Goal: Task Accomplishment & Management: Use online tool/utility

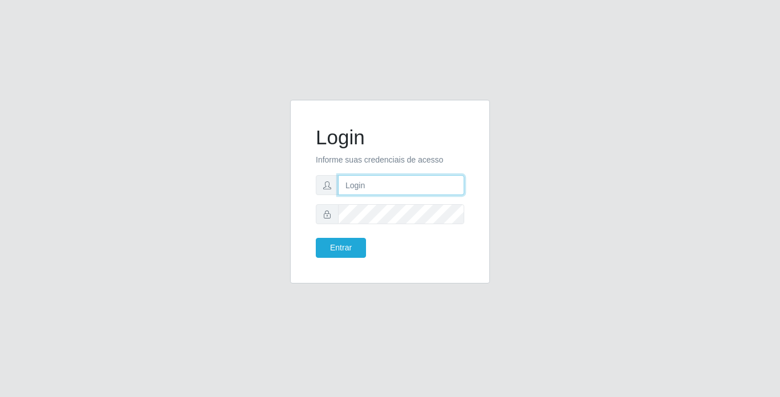
click at [362, 186] on input "text" at bounding box center [401, 185] width 126 height 20
type input "mariajose@bemais"
click at [316, 238] on button "Entrar" at bounding box center [341, 248] width 50 height 20
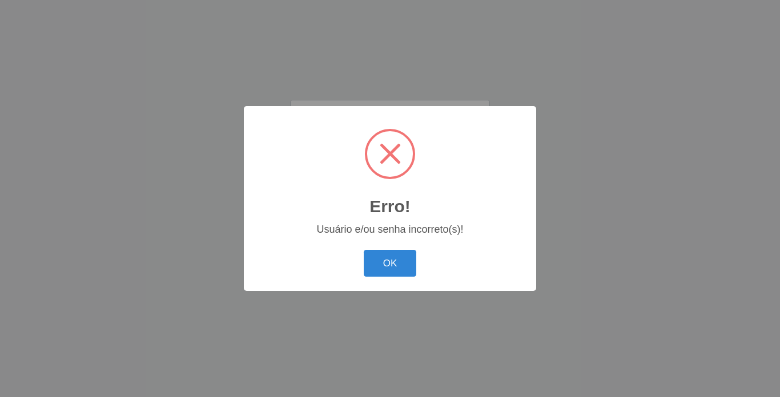
click at [364, 250] on button "OK" at bounding box center [390, 263] width 53 height 27
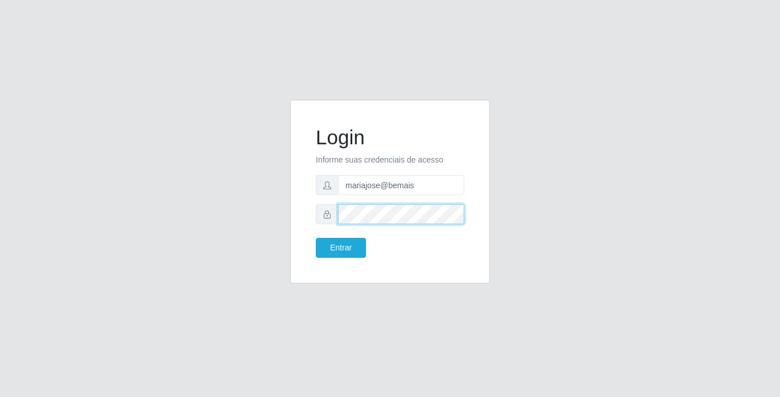
click at [316, 238] on button "Entrar" at bounding box center [341, 248] width 50 height 20
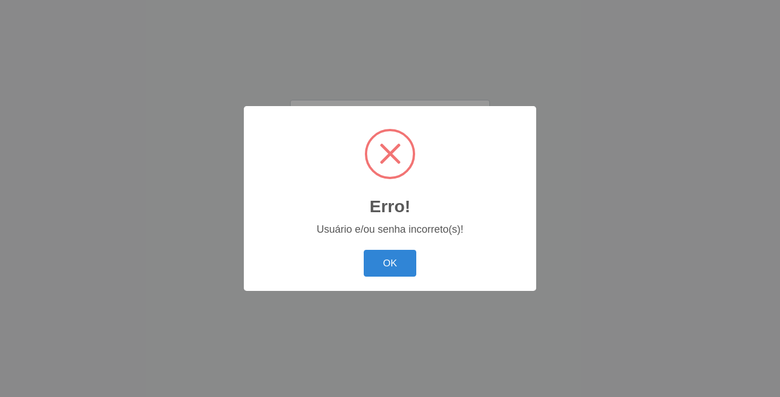
click at [364, 250] on button "OK" at bounding box center [390, 263] width 53 height 27
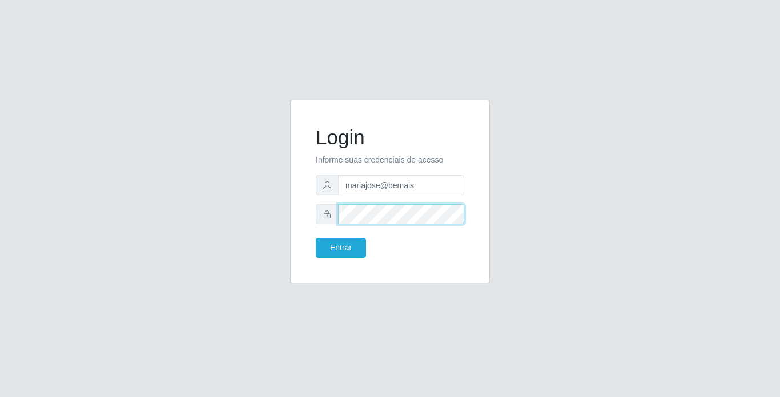
click at [316, 238] on button "Entrar" at bounding box center [341, 248] width 50 height 20
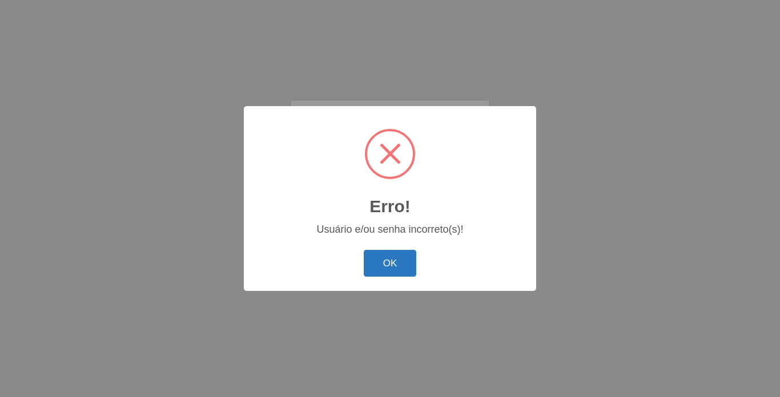
click at [390, 254] on button "OK" at bounding box center [390, 263] width 53 height 27
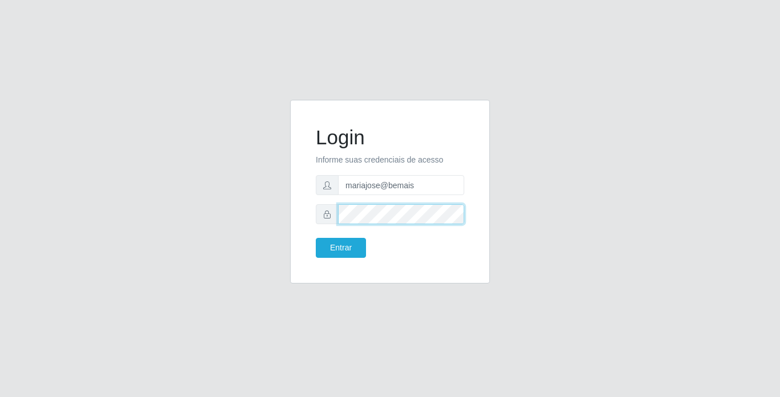
click at [316, 238] on button "Entrar" at bounding box center [341, 248] width 50 height 20
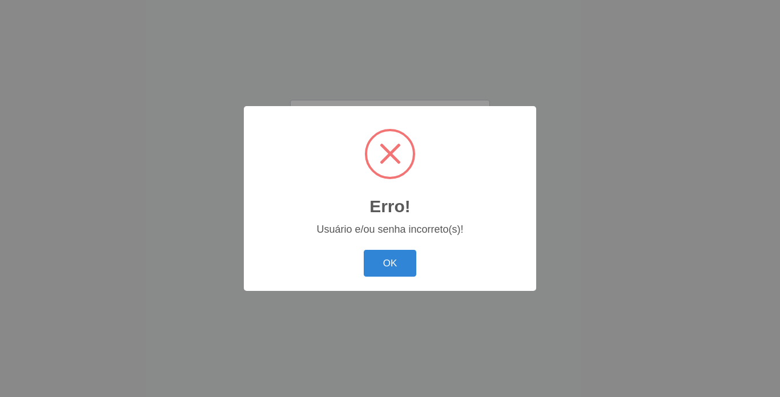
click at [364, 250] on button "OK" at bounding box center [390, 263] width 53 height 27
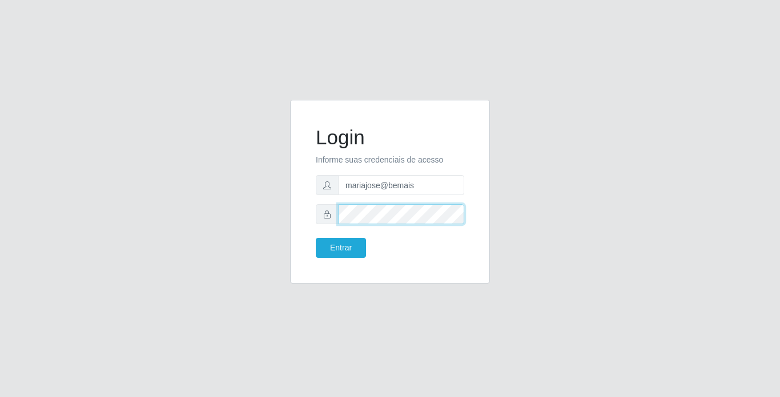
click at [316, 238] on button "Entrar" at bounding box center [341, 248] width 50 height 20
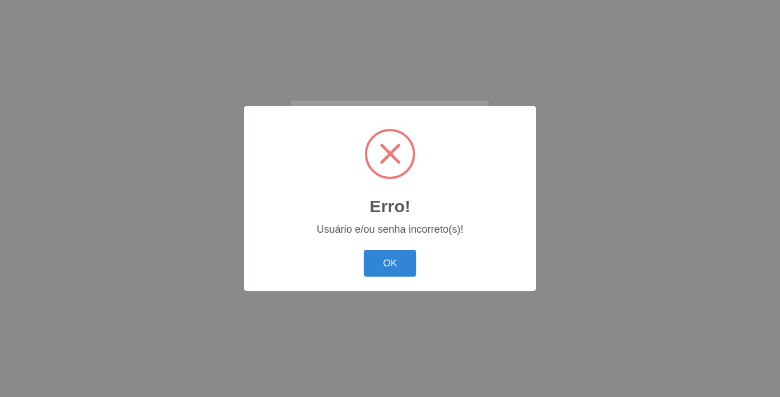
click at [390, 254] on button "OK" at bounding box center [390, 263] width 53 height 27
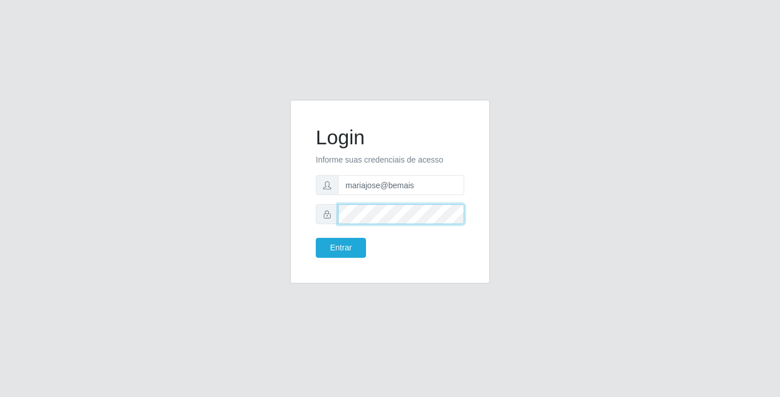
click at [316, 238] on button "Entrar" at bounding box center [341, 248] width 50 height 20
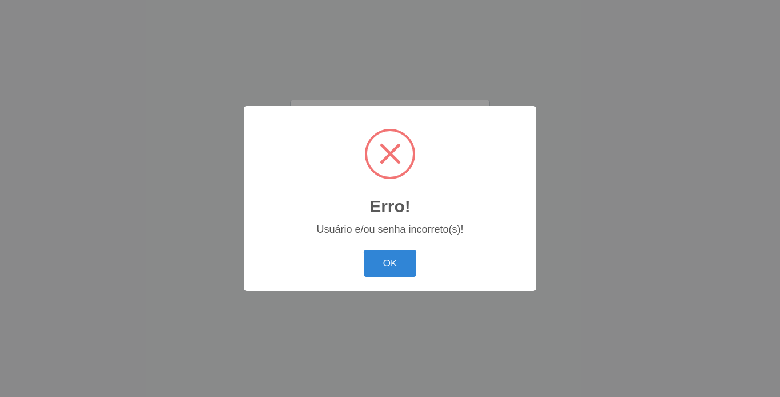
click at [364, 250] on button "OK" at bounding box center [390, 263] width 53 height 27
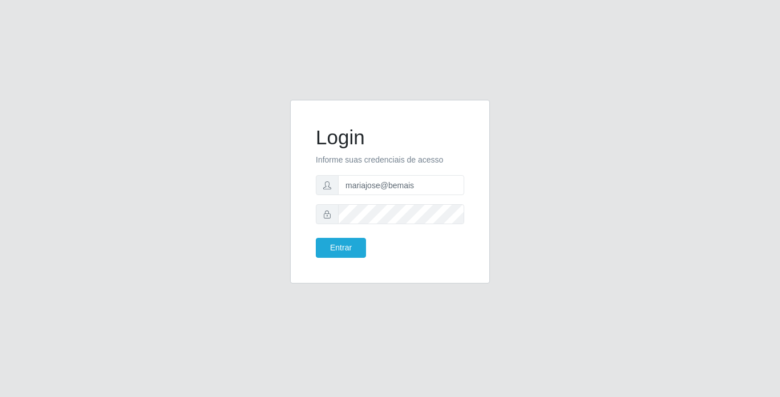
click at [390, 260] on div "Login Informe suas credenciais de acesso mariajose@bemais Entrar" at bounding box center [389, 191] width 171 height 155
click at [316, 238] on button "Entrar" at bounding box center [341, 248] width 50 height 20
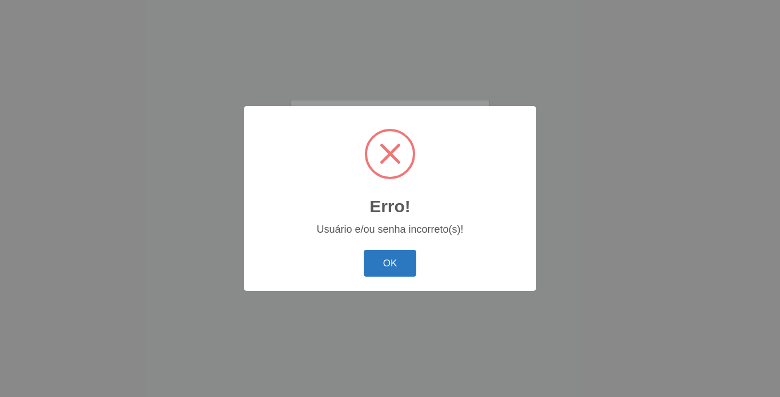
click at [378, 259] on button "OK" at bounding box center [390, 263] width 53 height 27
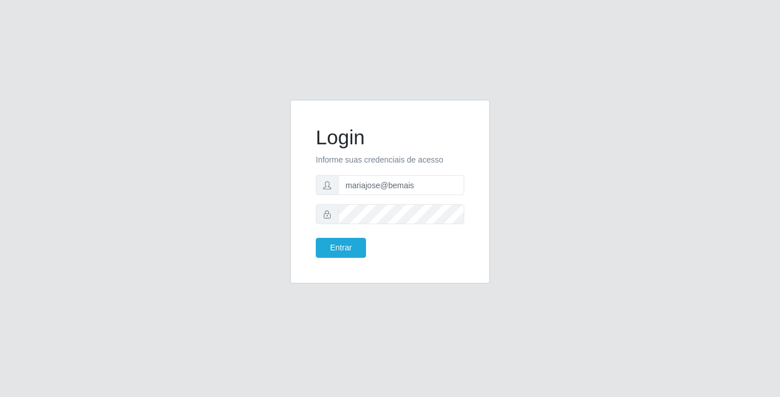
click at [287, 260] on div "Login Informe suas credenciais de acesso mariajose@bemais Entrar" at bounding box center [389, 199] width 217 height 198
click at [423, 191] on input "mariajose@bemais" at bounding box center [401, 185] width 126 height 20
type input "m"
click at [398, 185] on input "text" at bounding box center [401, 185] width 126 height 20
click at [316, 238] on button "Entrar" at bounding box center [341, 248] width 50 height 20
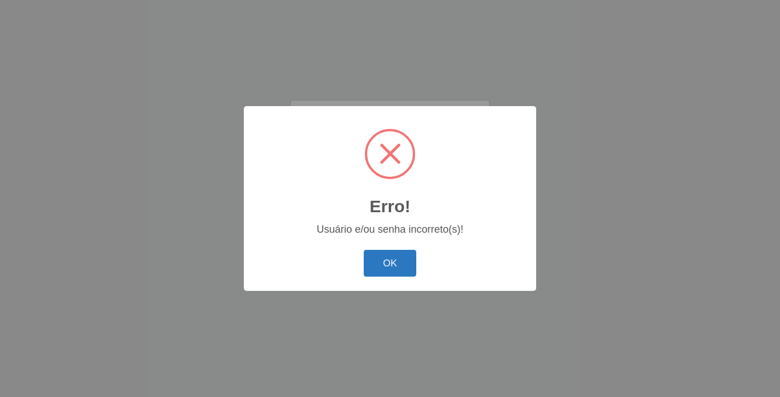
click at [393, 259] on button "OK" at bounding box center [390, 263] width 53 height 27
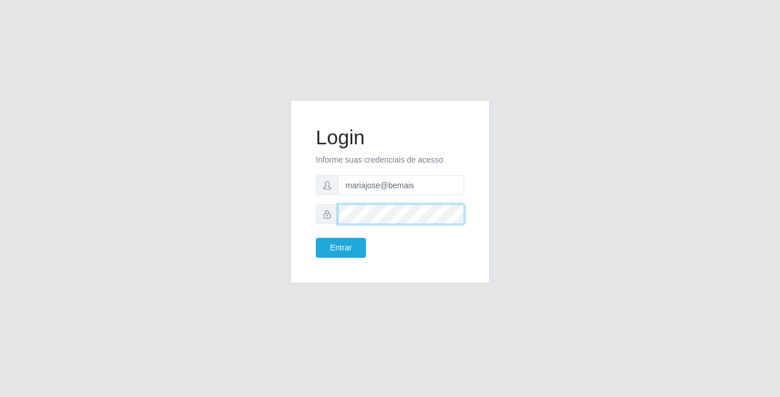
click at [316, 238] on button "Entrar" at bounding box center [341, 248] width 50 height 20
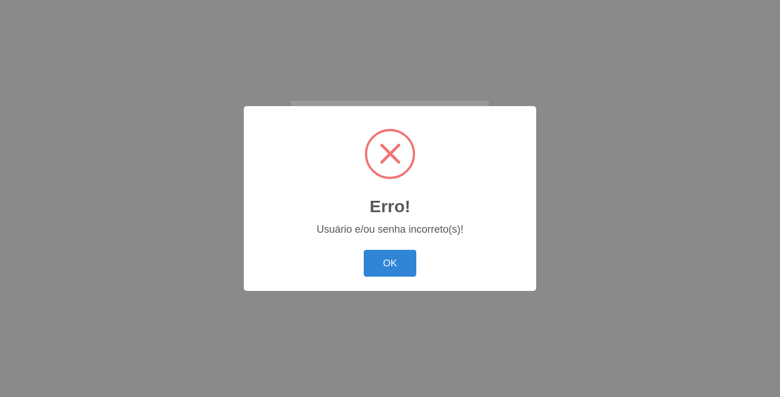
drag, startPoint x: 397, startPoint y: 268, endPoint x: 409, endPoint y: 245, distance: 25.8
click at [400, 262] on button "OK" at bounding box center [390, 263] width 53 height 27
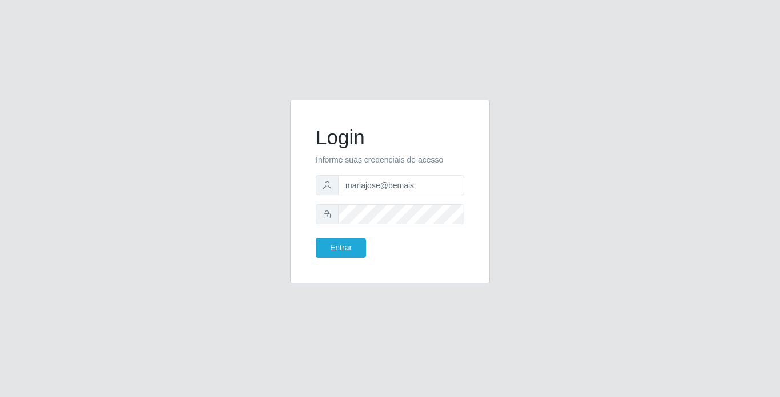
click at [544, 258] on div "Login Informe suas credenciais de acesso mariajose@bemais Entrar" at bounding box center [390, 199] width 651 height 198
drag, startPoint x: 431, startPoint y: 186, endPoint x: 436, endPoint y: 182, distance: 6.5
click at [434, 183] on input "mariajose@bemais" at bounding box center [401, 185] width 126 height 20
type input "m"
type input "mariajose@bemais"
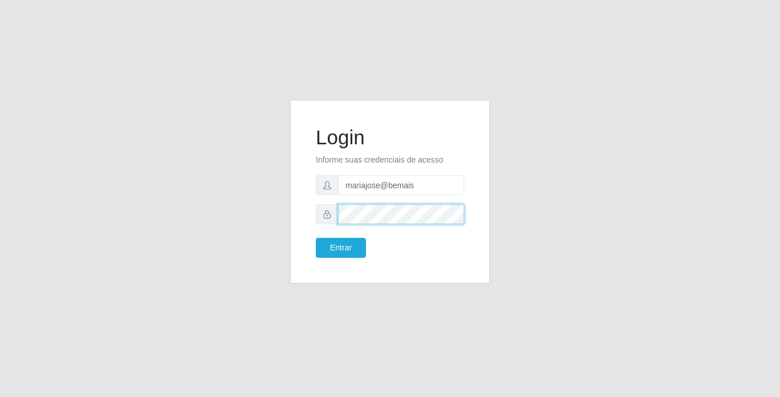
click at [316, 238] on button "Entrar" at bounding box center [341, 248] width 50 height 20
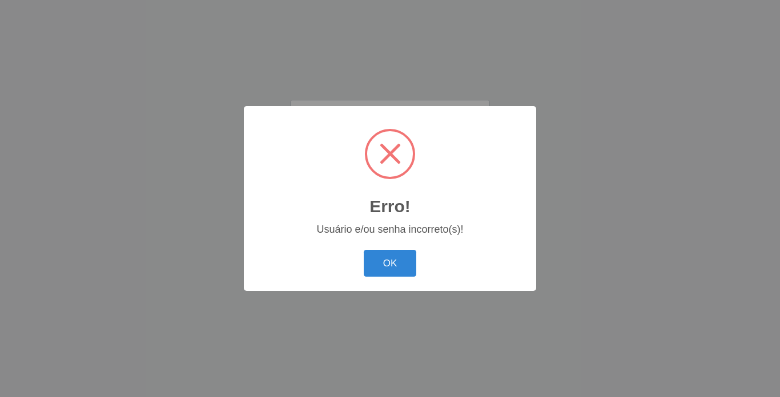
click at [364, 250] on button "OK" at bounding box center [390, 263] width 53 height 27
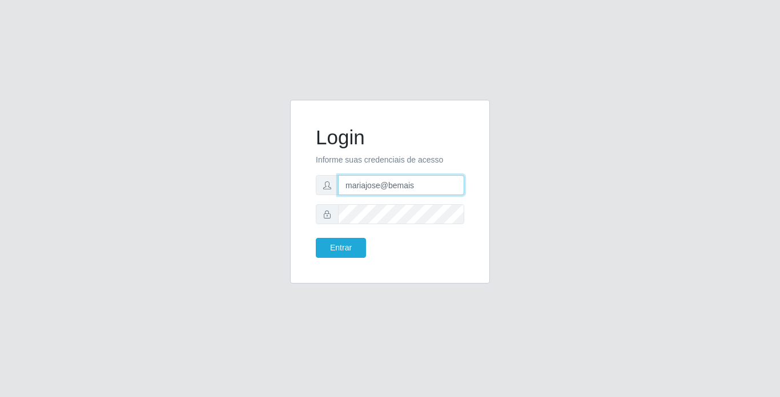
click at [424, 188] on input "mariajose@bemais" at bounding box center [401, 185] width 126 height 20
type input "m"
type input "Mari"
click at [316, 238] on button "Entrar" at bounding box center [341, 248] width 50 height 20
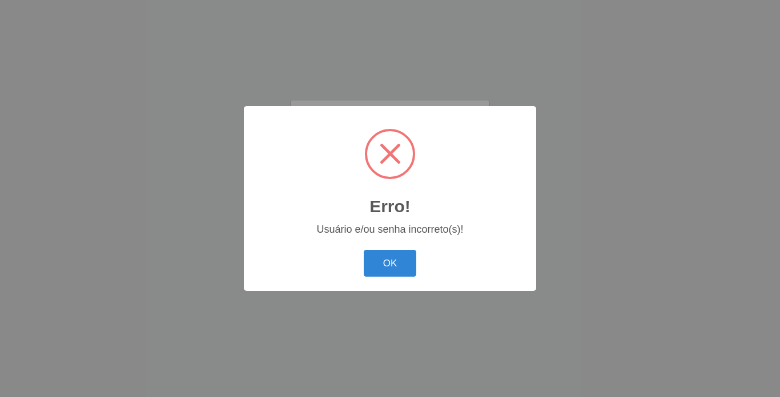
click at [364, 250] on button "OK" at bounding box center [390, 263] width 53 height 27
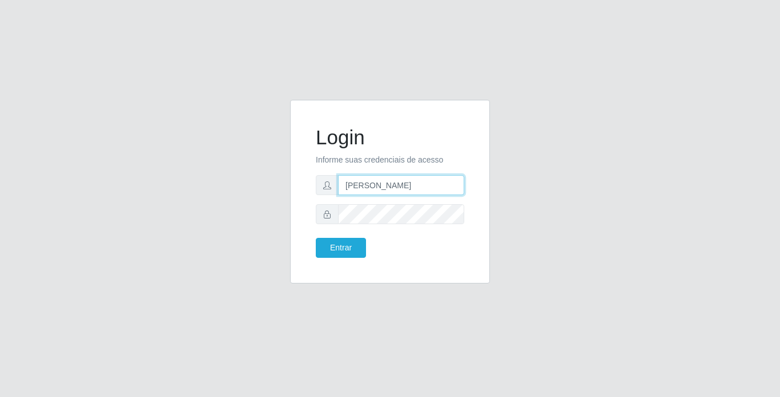
type input "mariajose@bemais"
click at [316, 238] on button "Entrar" at bounding box center [341, 248] width 50 height 20
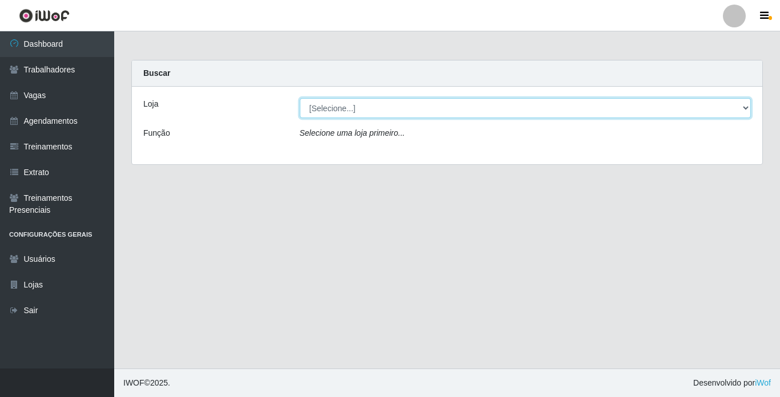
click at [744, 111] on select "[Selecione...] Bemais Supermercados - [GEOGRAPHIC_DATA]" at bounding box center [526, 108] width 452 height 20
select select "250"
click at [300, 98] on select "[Selecione...] Bemais Supermercados - [GEOGRAPHIC_DATA]" at bounding box center [526, 108] width 452 height 20
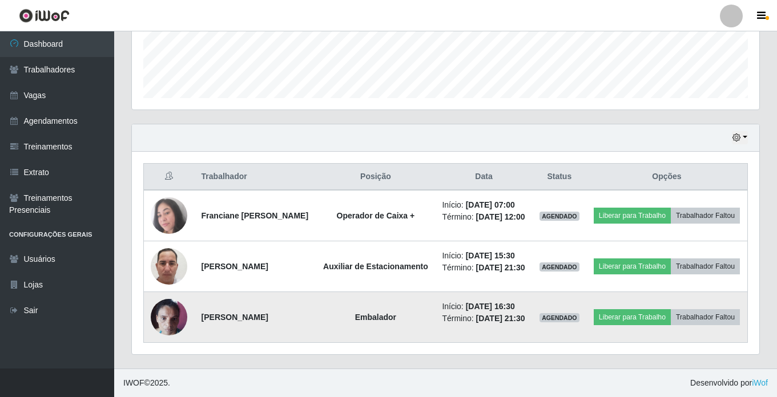
scroll to position [279, 0]
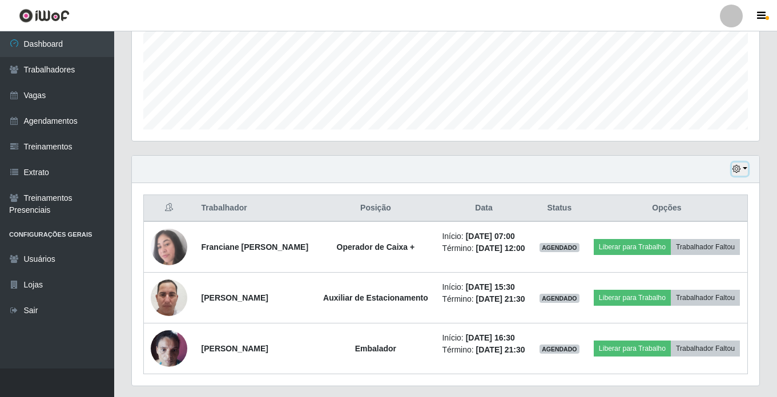
click at [742, 167] on button "button" at bounding box center [740, 169] width 16 height 13
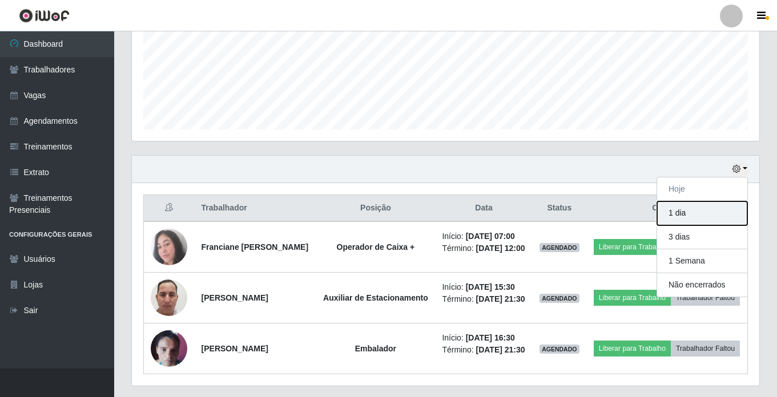
click at [700, 212] on button "1 dia" at bounding box center [702, 214] width 90 height 24
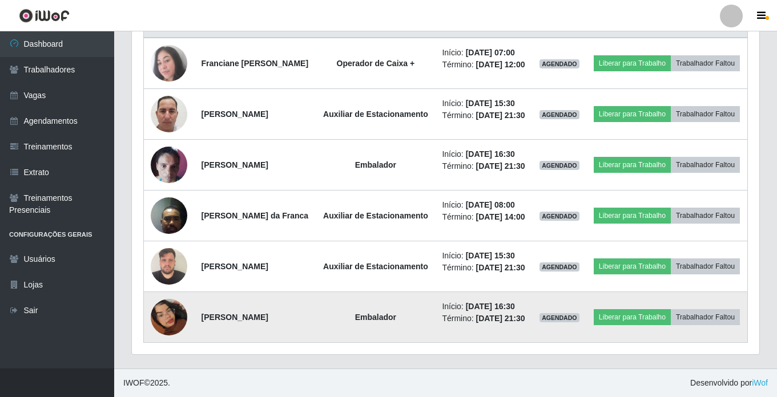
scroll to position [414, 0]
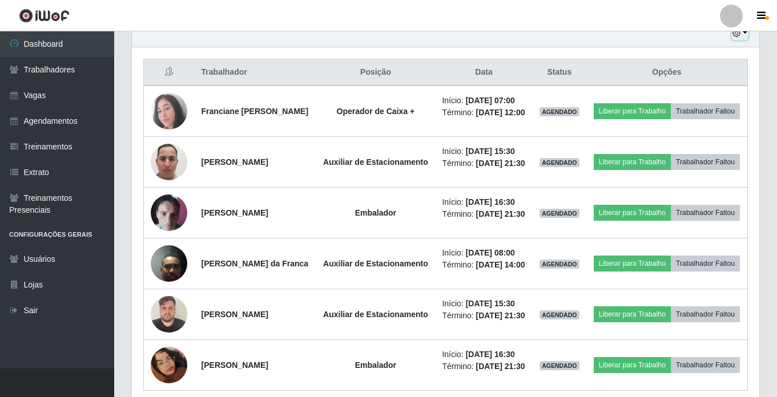
click at [747, 33] on button "button" at bounding box center [740, 33] width 16 height 13
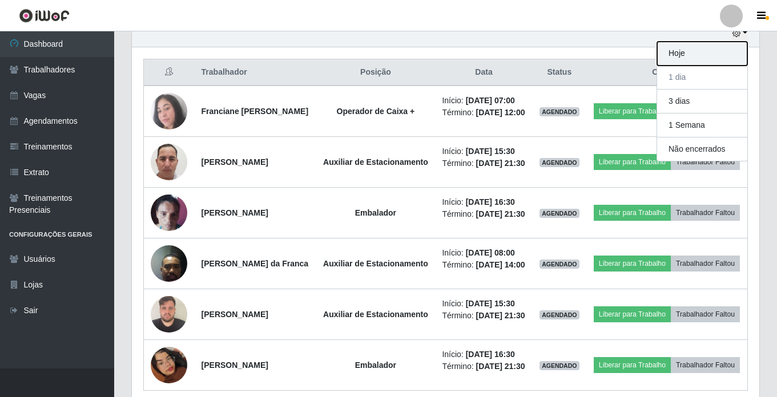
click at [682, 53] on button "Hoje" at bounding box center [702, 54] width 90 height 24
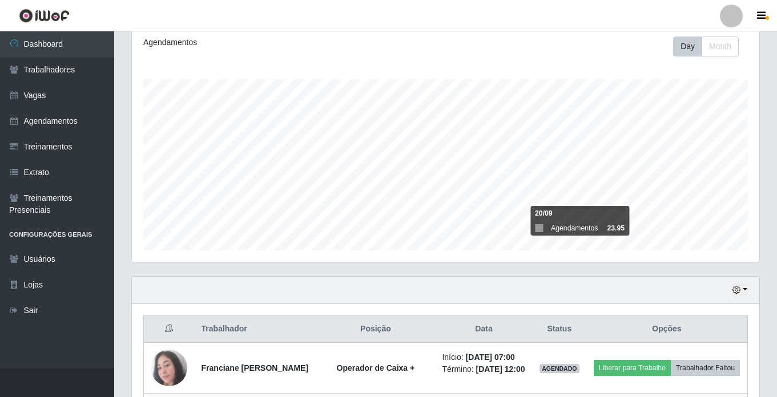
scroll to position [336, 0]
